Goal: Task Accomplishment & Management: Manage account settings

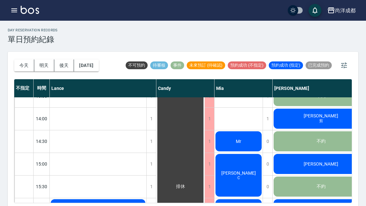
scroll to position [167, 0]
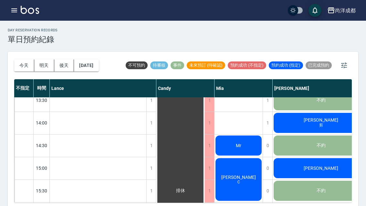
click at [224, 179] on div "[PERSON_NAME]" at bounding box center [238, 179] width 48 height 45
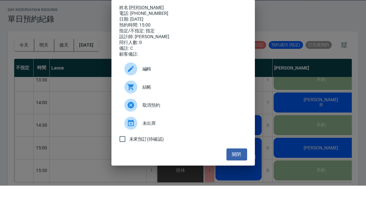
scroll to position [21, 0]
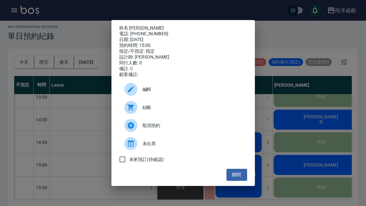
click at [73, 121] on div "姓名: [PERSON_NAME]: [PHONE_NUMBER] 日期: [DATE] 預約時間: 15:00 指定/不指定: 指定 設計師: [PERSO…" at bounding box center [183, 103] width 366 height 206
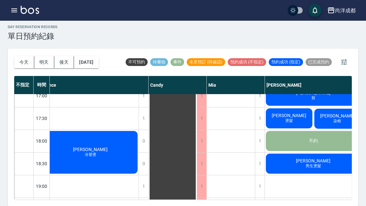
scroll to position [326, 7]
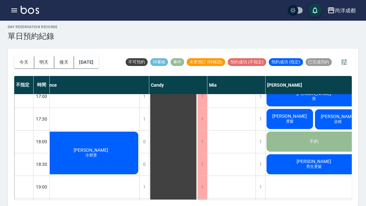
click at [224, 202] on div "[DATE] [DATE] [DATE] [DATE] 不可預約 待審核 事件 未來預訂 (待確認) 預約成功 (不指定) 預約成功 (指定) 已完成預約 不…" at bounding box center [183, 126] width 350 height 157
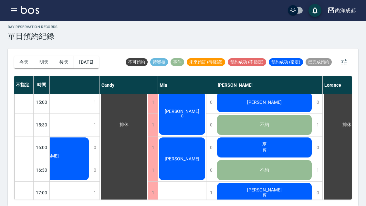
scroll to position [229, 56]
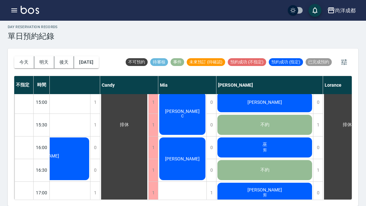
click at [295, 136] on div "巫 剪" at bounding box center [264, 147] width 97 height 22
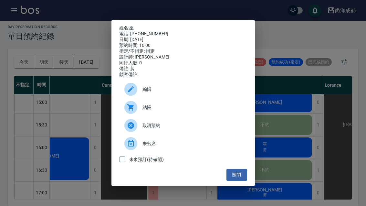
click at [275, 63] on div "姓名: 巫 電話: [PHONE_NUMBER] 日期: [DATE] 預約時間: 16:00 指定/不指定: 指定 設計師: [PERSON_NAME] 同…" at bounding box center [183, 103] width 366 height 206
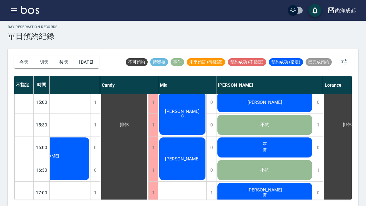
click at [186, 109] on span "[PERSON_NAME]" at bounding box center [182, 111] width 37 height 5
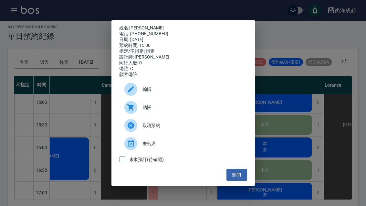
click at [138, 26] on link "[PERSON_NAME]" at bounding box center [146, 27] width 35 height 5
click at [139, 25] on link "[PERSON_NAME]" at bounding box center [146, 27] width 35 height 5
click at [234, 180] on button "關閉" at bounding box center [236, 175] width 21 height 12
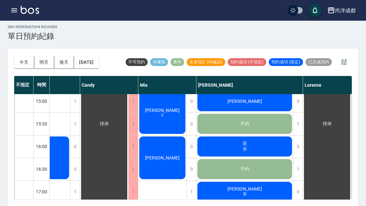
scroll to position [232, 78]
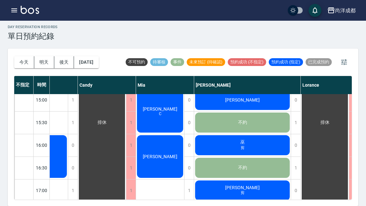
click at [220, 134] on div "巫 剪" at bounding box center [242, 145] width 97 height 22
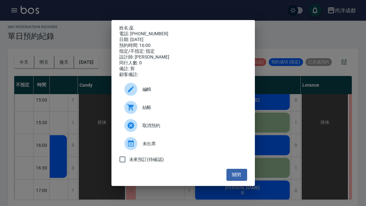
click at [31, 101] on div "姓名: 巫 電話: [PHONE_NUMBER] 日期: [DATE] 預約時間: 16:00 指定/不指定: 指定 設計師: [PERSON_NAME] 同…" at bounding box center [183, 103] width 366 height 206
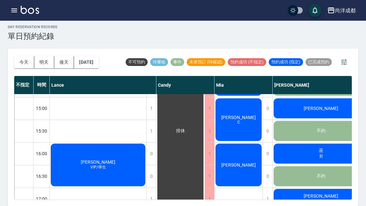
scroll to position [223, 0]
click at [233, 156] on div "[PERSON_NAME]" at bounding box center [238, 164] width 48 height 45
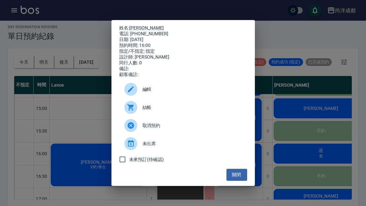
click at [84, 99] on div "姓名: [PERSON_NAME] 電話: [PHONE_NUMBER] 日期: [DATE] 預約時間: 16:00 指定/不指定: 指定 設計師: [PE…" at bounding box center [183, 103] width 366 height 206
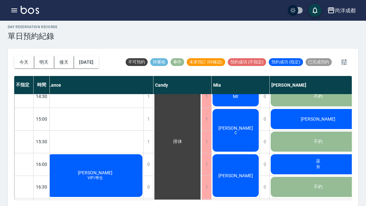
scroll to position [214, 3]
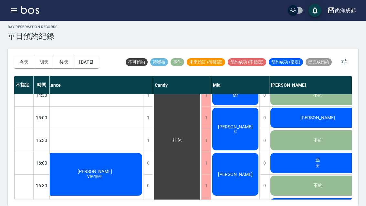
click at [88, 167] on div "[PERSON_NAME]/學生" at bounding box center [95, 174] width 97 height 45
